Goal: Information Seeking & Learning: Check status

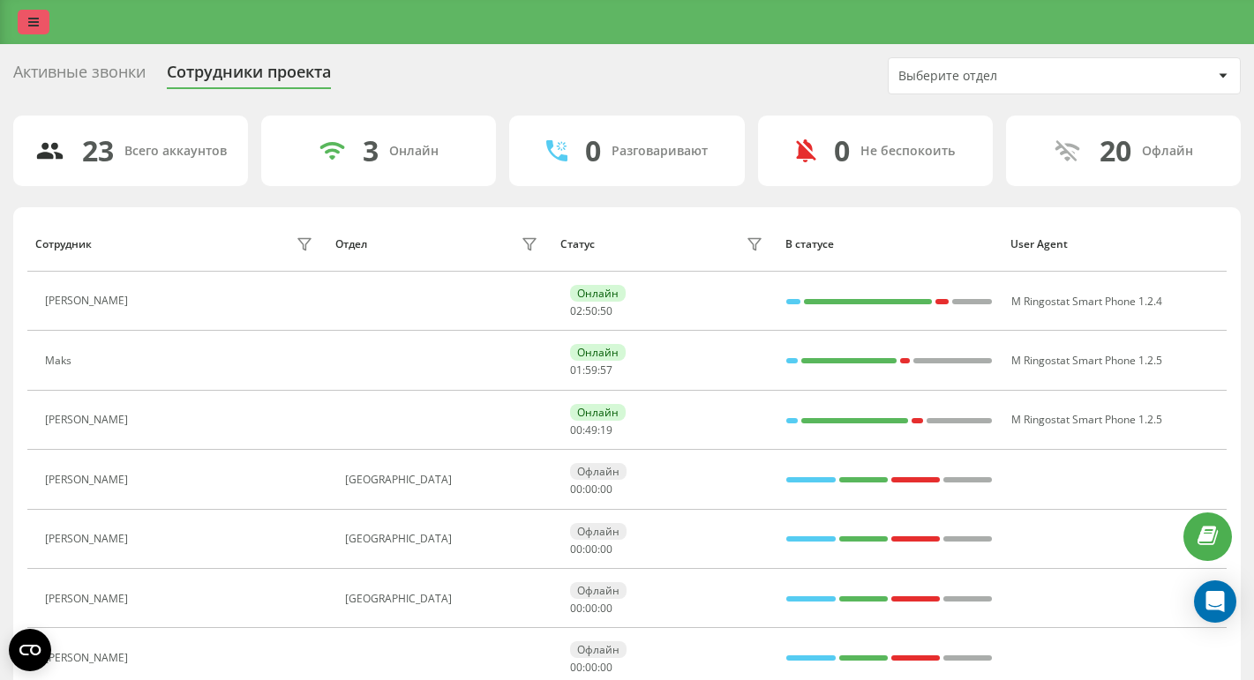
click at [30, 26] on icon at bounding box center [33, 22] width 11 height 12
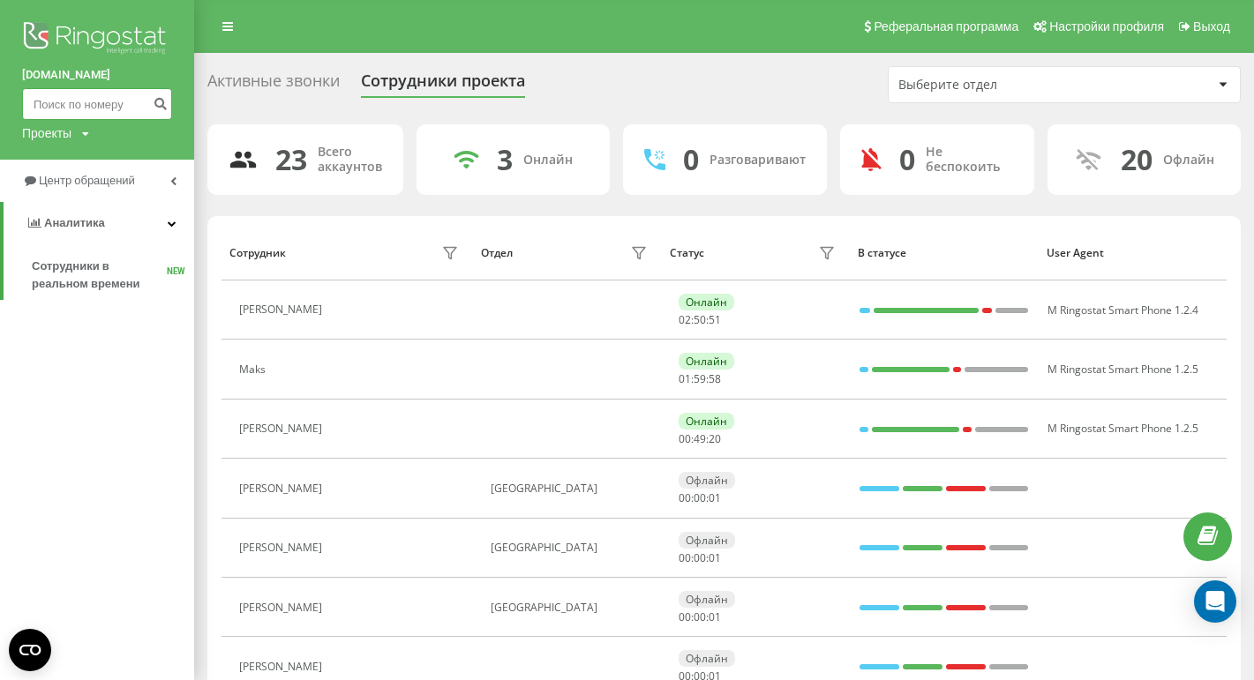
click at [58, 102] on input at bounding box center [97, 104] width 150 height 32
paste input "+48 530 162 838"
click at [45, 103] on input "+48 530 162 838" at bounding box center [97, 104] width 150 height 32
type input "48 530 162 838"
